Goal: Communication & Community: Answer question/provide support

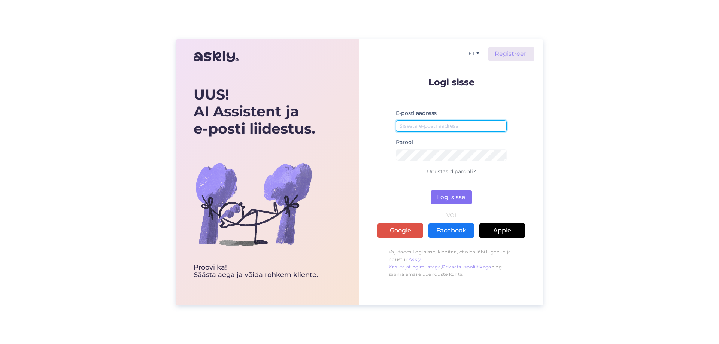
type input "[DOMAIN_NAME][EMAIL_ADDRESS][DOMAIN_NAME]"
click at [450, 194] on button "Logi sisse" at bounding box center [451, 197] width 41 height 14
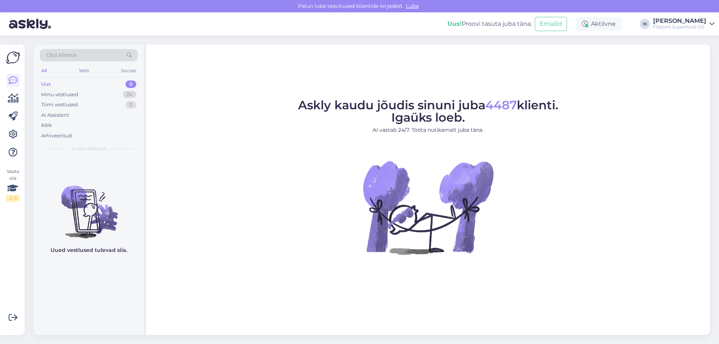
click at [109, 88] on div "Uus 0" at bounding box center [89, 84] width 98 height 10
click at [110, 92] on div "Minu vestlused 24" at bounding box center [89, 95] width 98 height 10
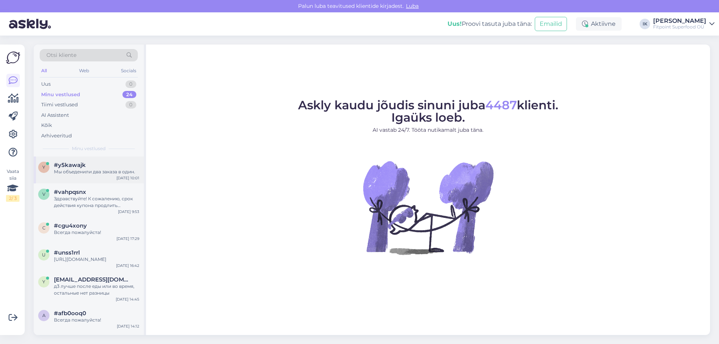
click at [122, 175] on div "Мы объеденили два заказа в один." at bounding box center [96, 172] width 85 height 7
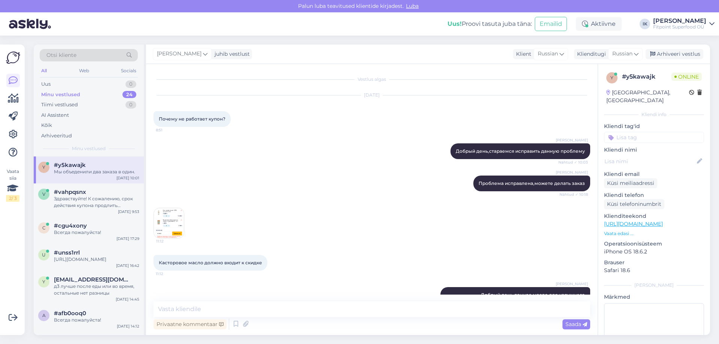
scroll to position [574, 0]
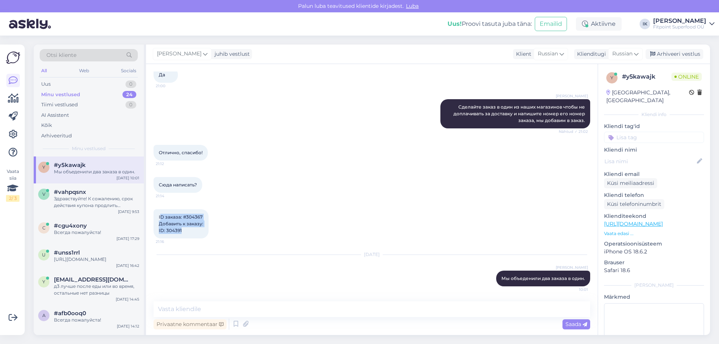
copy span "D заказа: #304367 Добавить к заказу: ID: 304391"
drag, startPoint x: 160, startPoint y: 218, endPoint x: 201, endPoint y: 235, distance: 44.7
click at [201, 235] on div "ID заказа: #304367 Добавить к заказу: ID: 304391 21:16" at bounding box center [181, 223] width 55 height 29
click at [164, 218] on span "ID заказа: #304367 Добавить к заказу: ID: 304391" at bounding box center [181, 223] width 45 height 19
copy span "ID заказа: #304367 Добавить к заказу: ID: 304391"
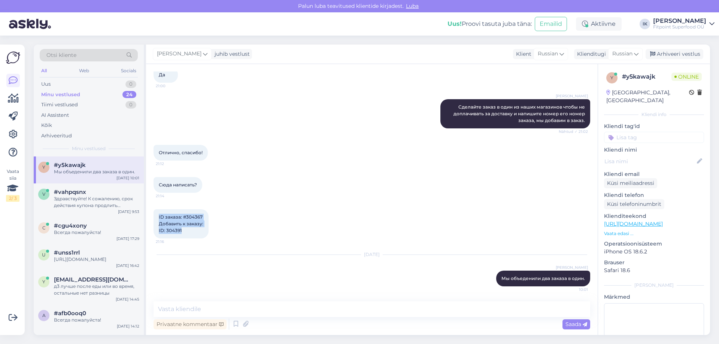
drag, startPoint x: 157, startPoint y: 216, endPoint x: 197, endPoint y: 238, distance: 45.1
click at [197, 238] on div "ID заказа: #304367 Добавить к заказу: ID: 304391 21:16" at bounding box center [181, 223] width 55 height 29
click at [104, 87] on div "Uus 1" at bounding box center [89, 84] width 98 height 10
